Goal: Task Accomplishment & Management: Complete application form

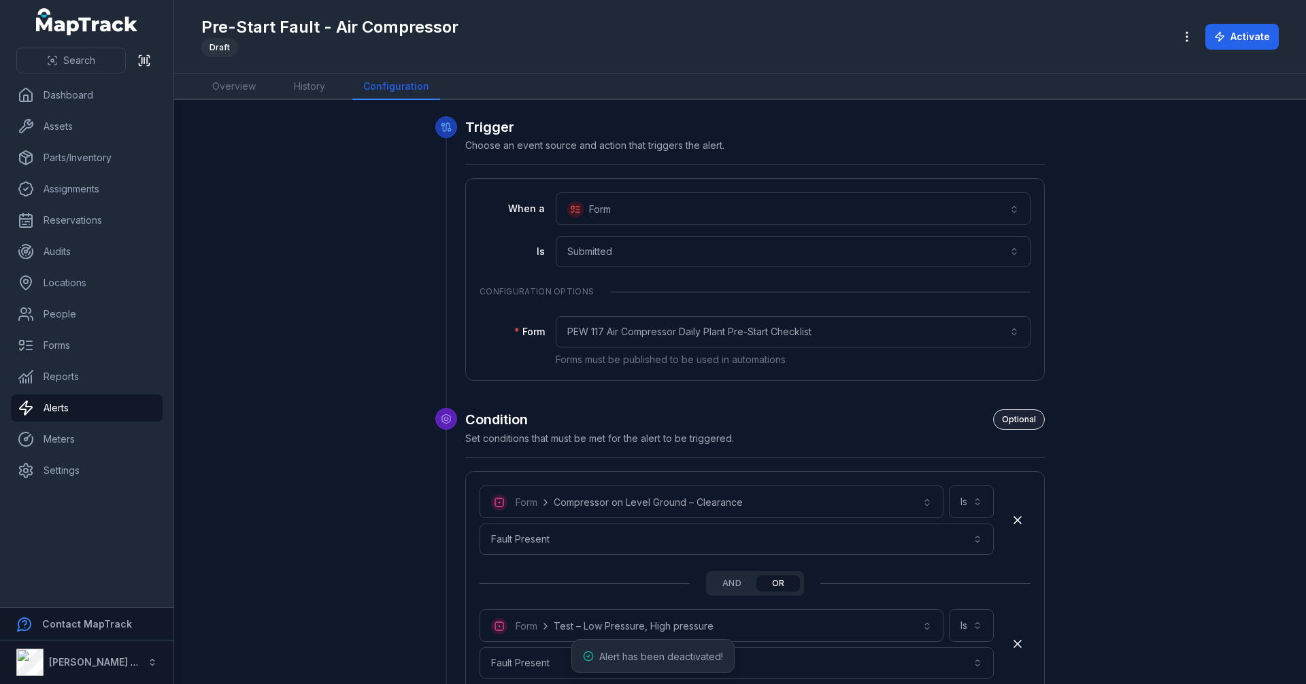
scroll to position [4981, 0]
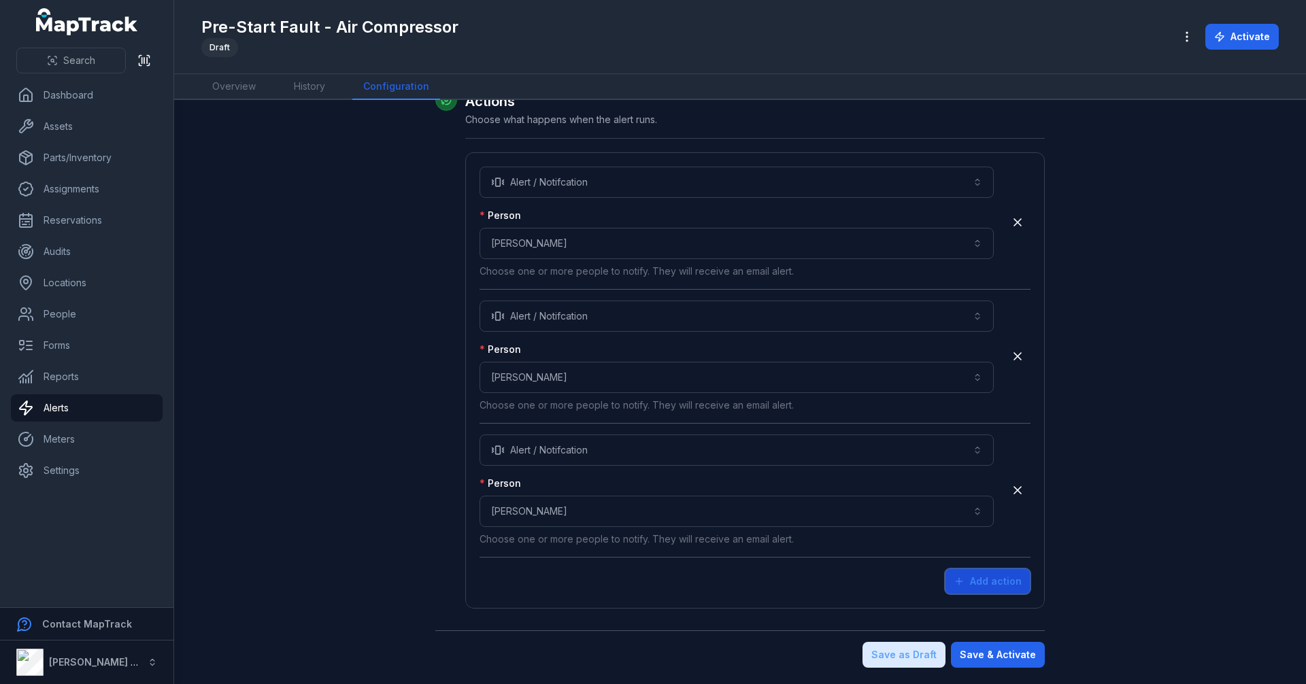
click at [995, 588] on button "Add action" at bounding box center [988, 582] width 86 height 26
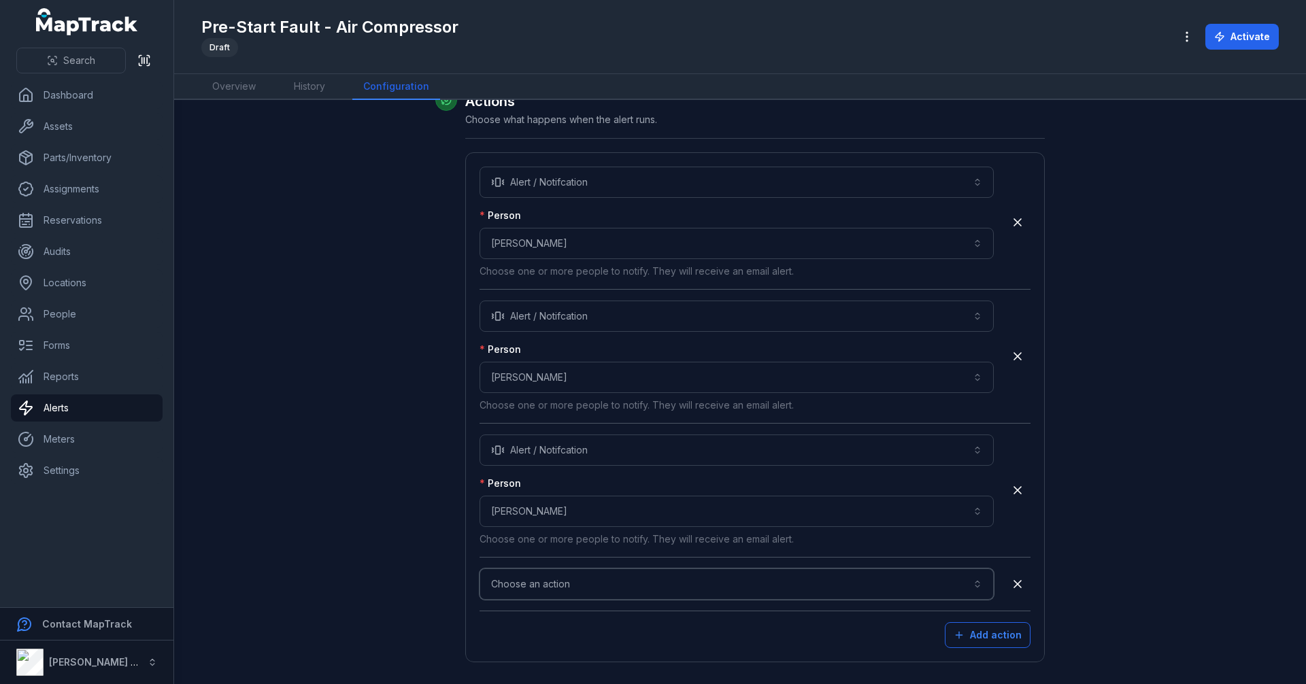
click at [786, 590] on button "Choose an action" at bounding box center [737, 584] width 514 height 31
click at [639, 621] on div "Alert / Notifcation" at bounding box center [732, 621] width 486 height 14
click at [648, 647] on button "Choose a person" at bounding box center [737, 645] width 514 height 31
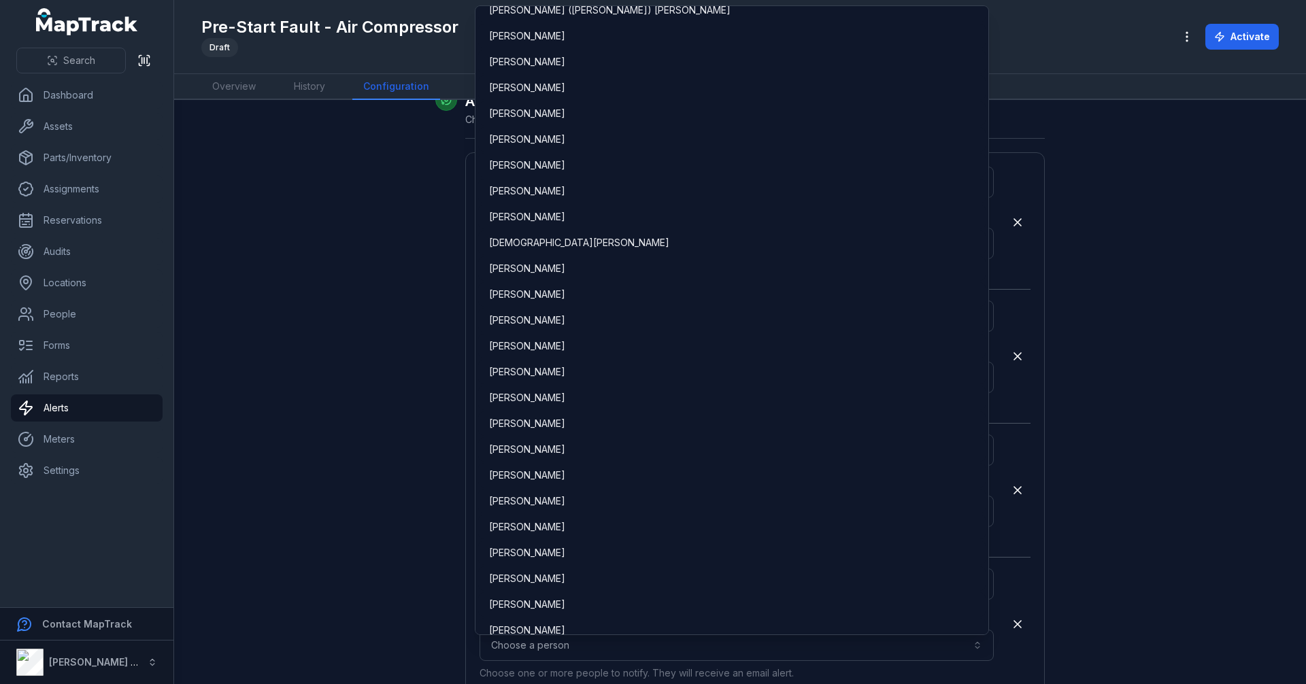
scroll to position [2993, 0]
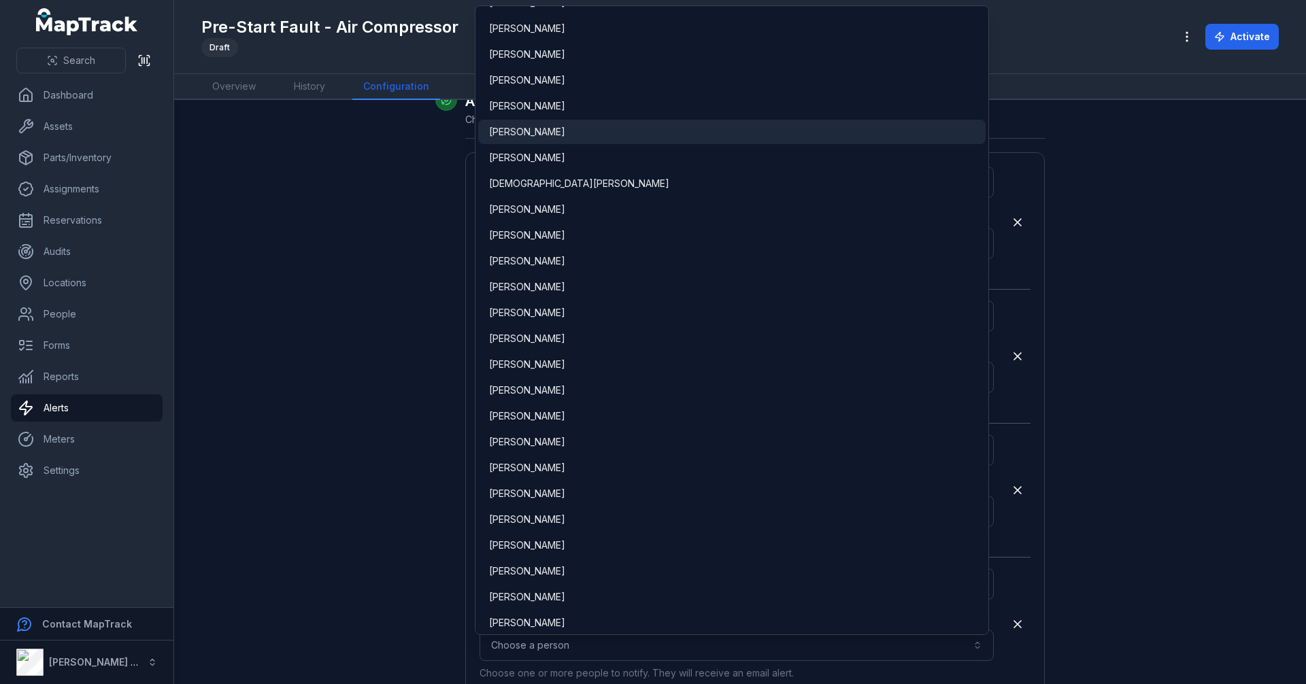
click at [550, 127] on span "[PERSON_NAME]" at bounding box center [527, 132] width 76 height 14
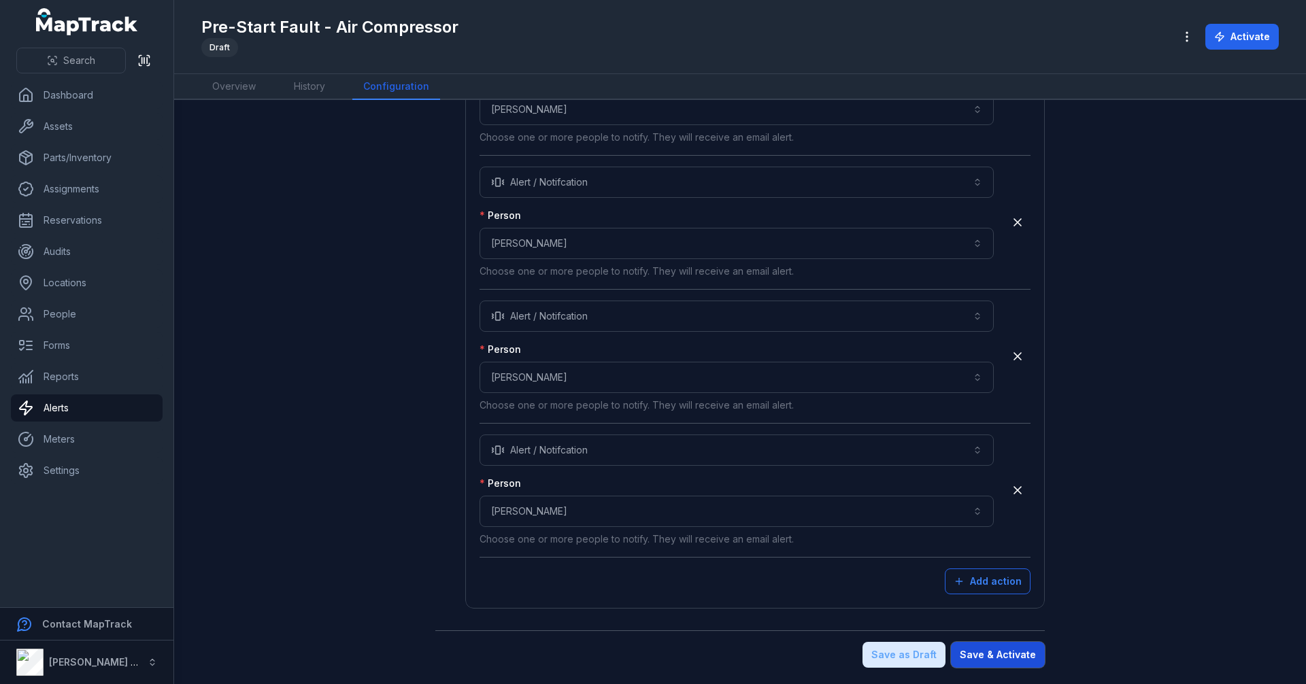
click at [1014, 651] on button "Save & Activate" at bounding box center [998, 655] width 94 height 26
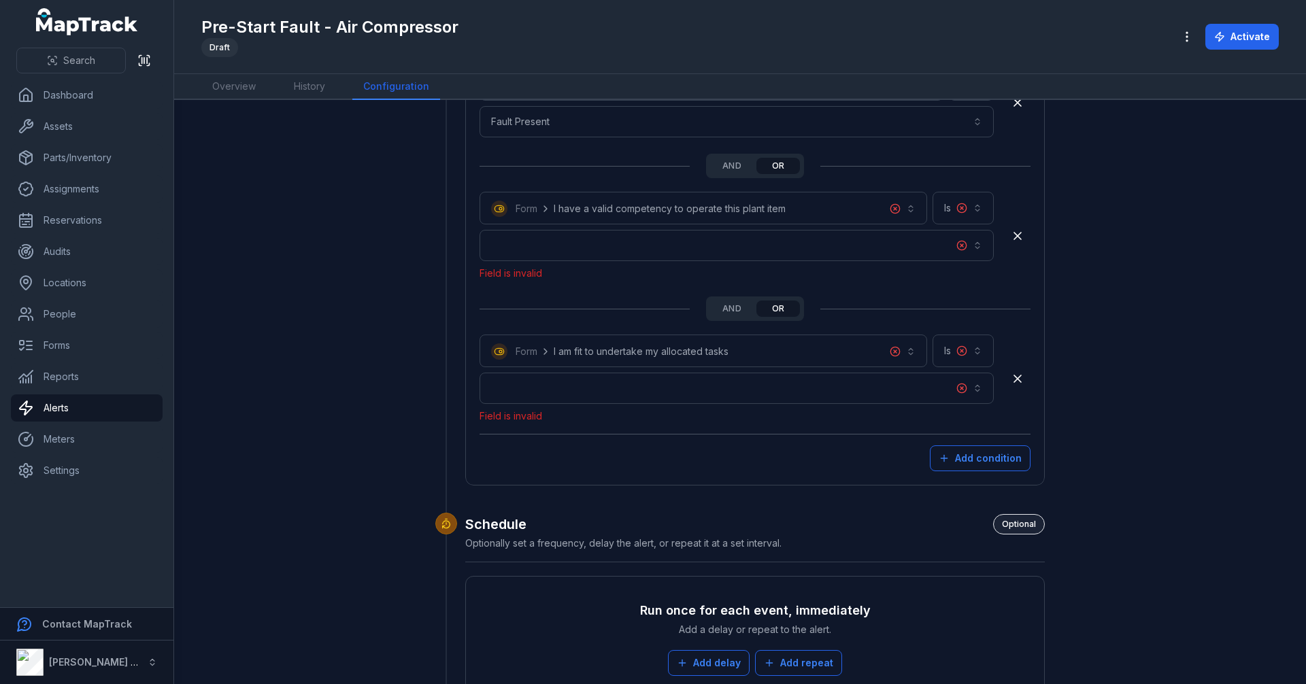
scroll to position [4367, 0]
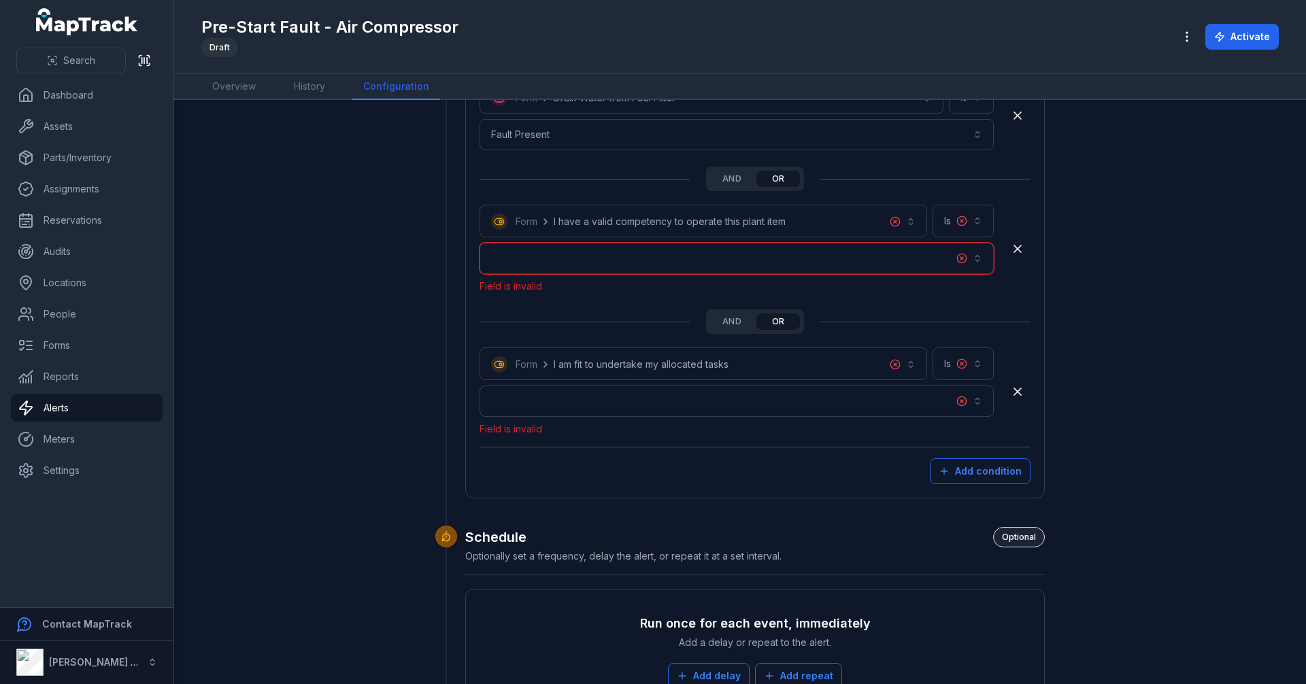
click at [933, 261] on button "button" at bounding box center [737, 258] width 514 height 31
click at [884, 319] on div "No" at bounding box center [732, 321] width 486 height 14
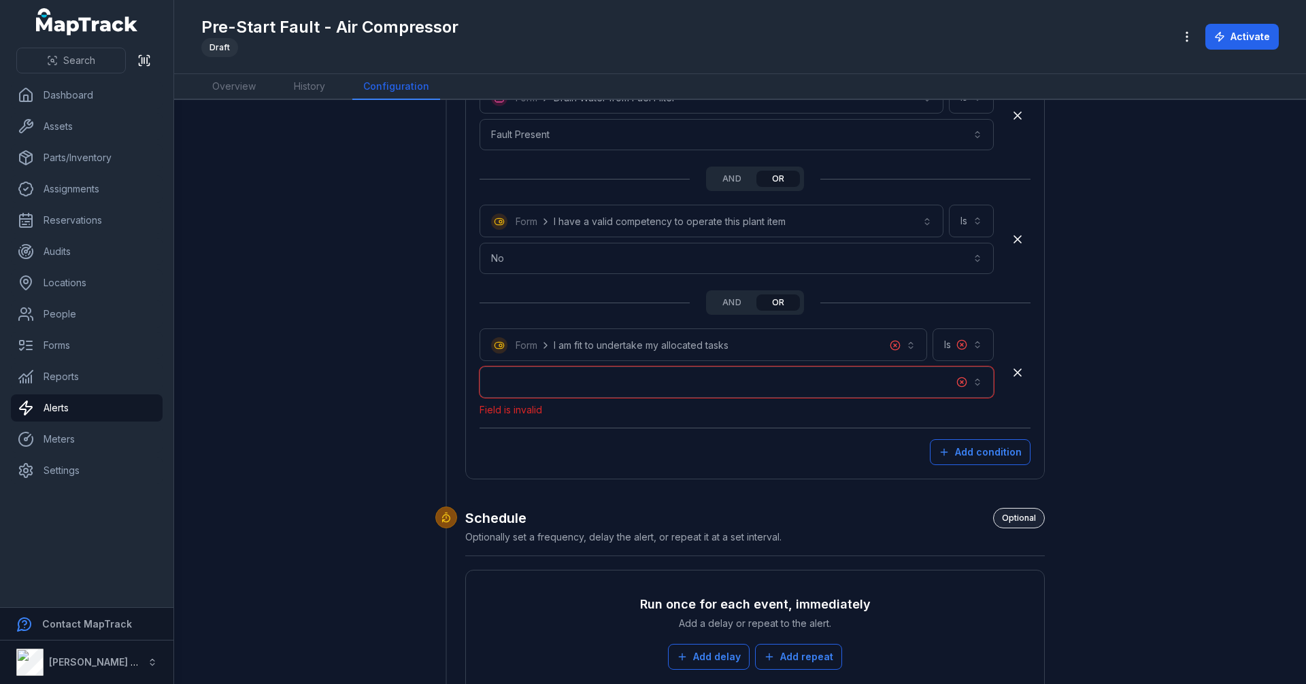
click at [863, 397] on button "button" at bounding box center [737, 382] width 514 height 31
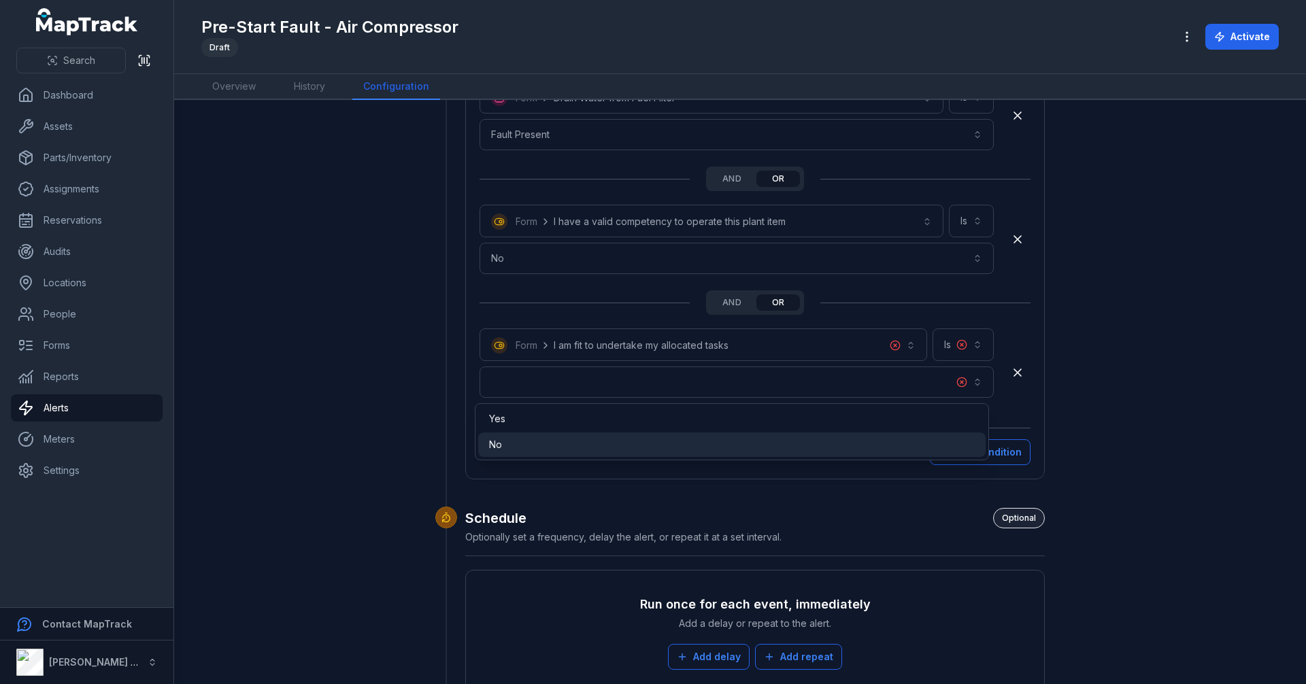
click at [872, 437] on div "No" at bounding box center [732, 445] width 508 height 24
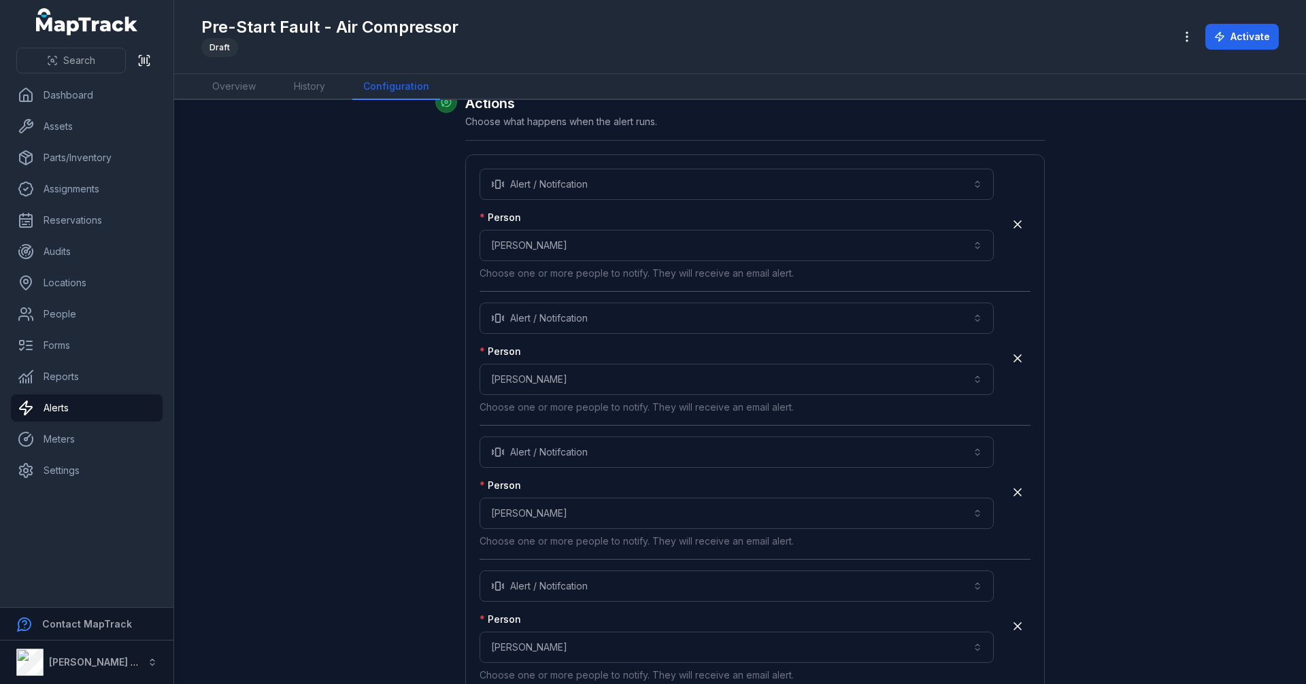
scroll to position [5115, 0]
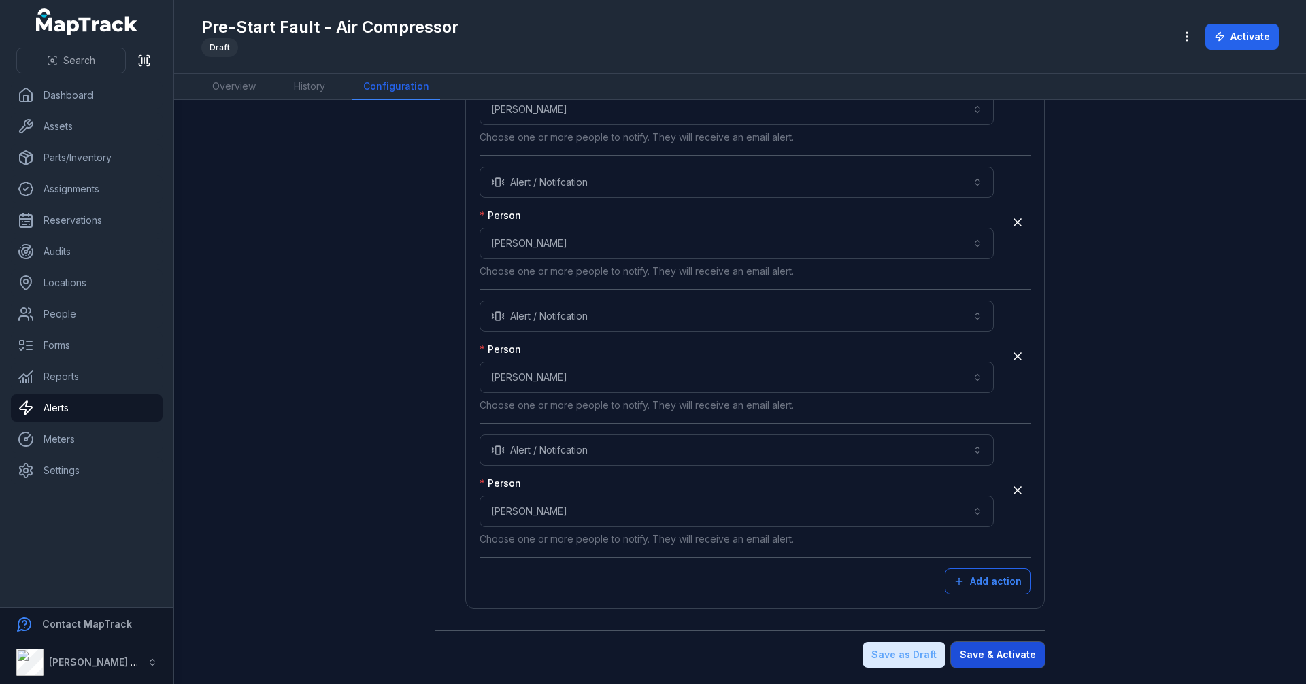
click at [1027, 655] on button "Save & Activate" at bounding box center [998, 655] width 94 height 26
